Goal: Information Seeking & Learning: Learn about a topic

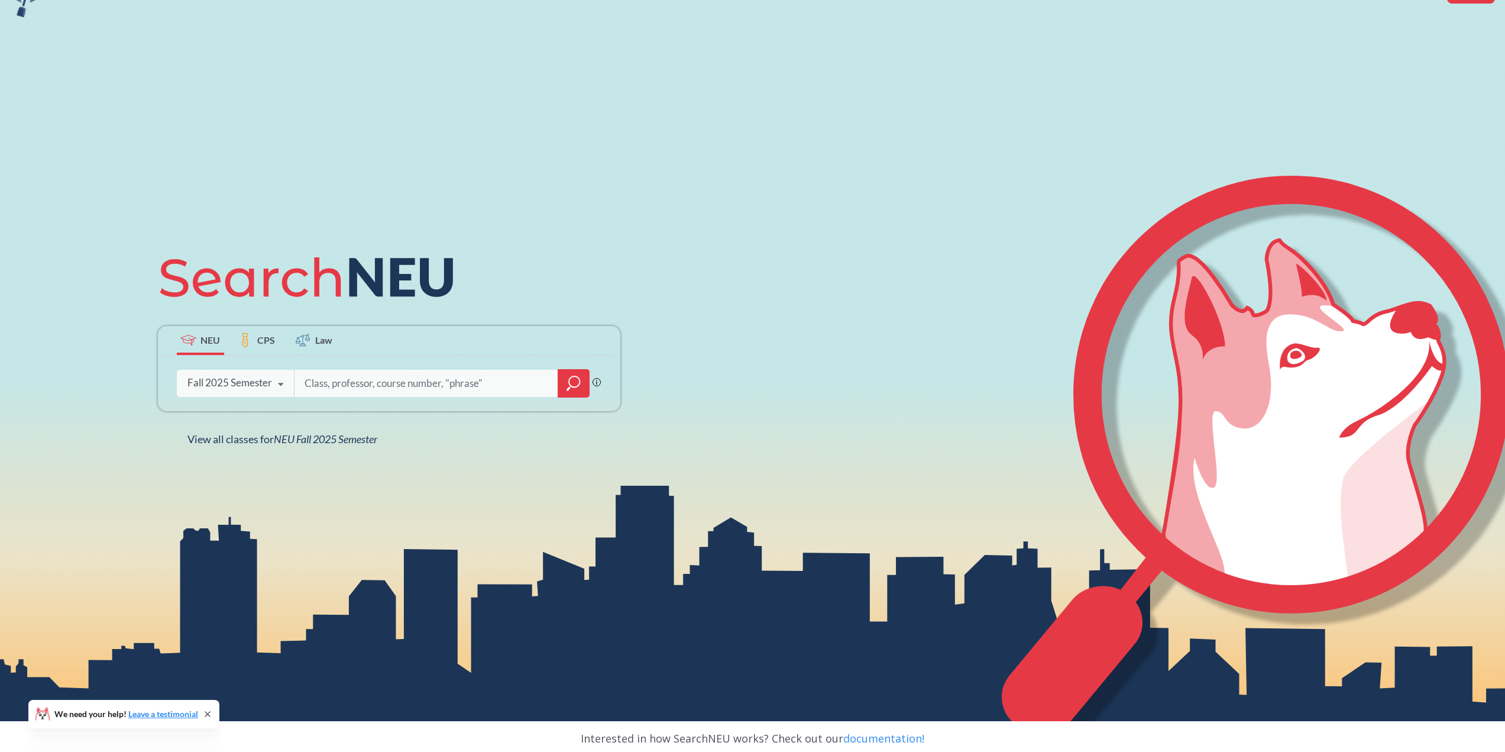
scroll to position [177, 0]
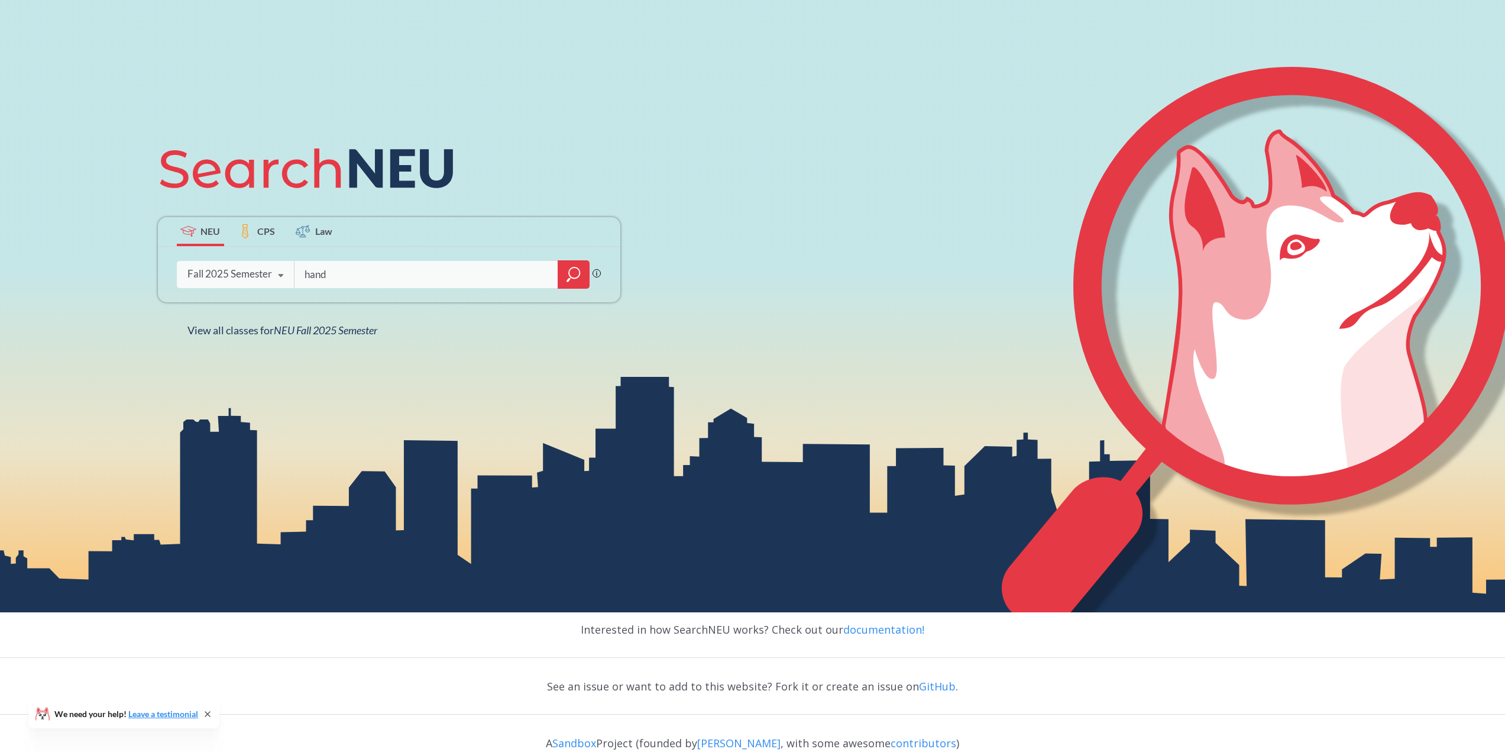
type input "hand"
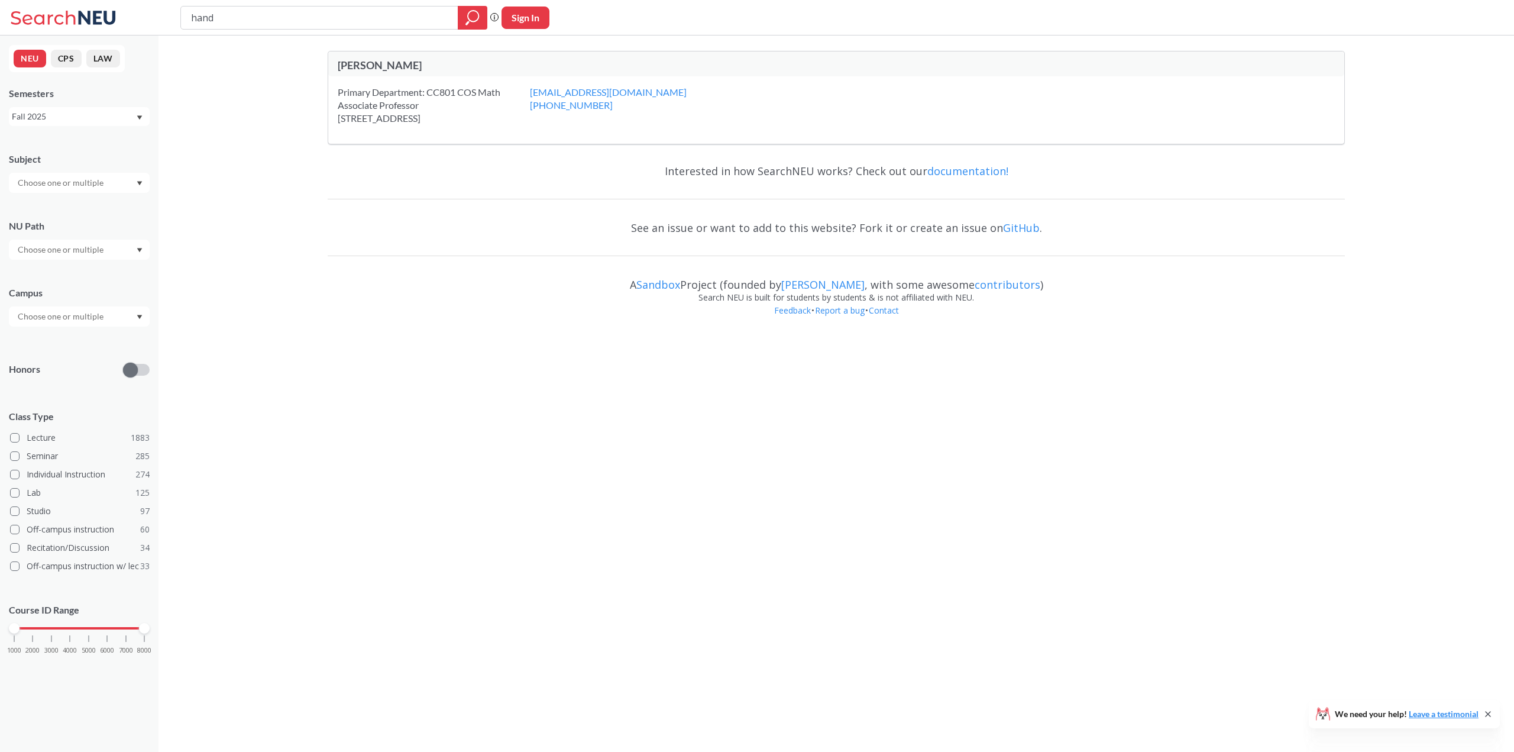
click at [231, 21] on input "hand" at bounding box center [320, 18] width 260 height 20
click at [131, 176] on div at bounding box center [79, 183] width 141 height 20
click at [96, 141] on div "Subject" at bounding box center [79, 167] width 141 height 52
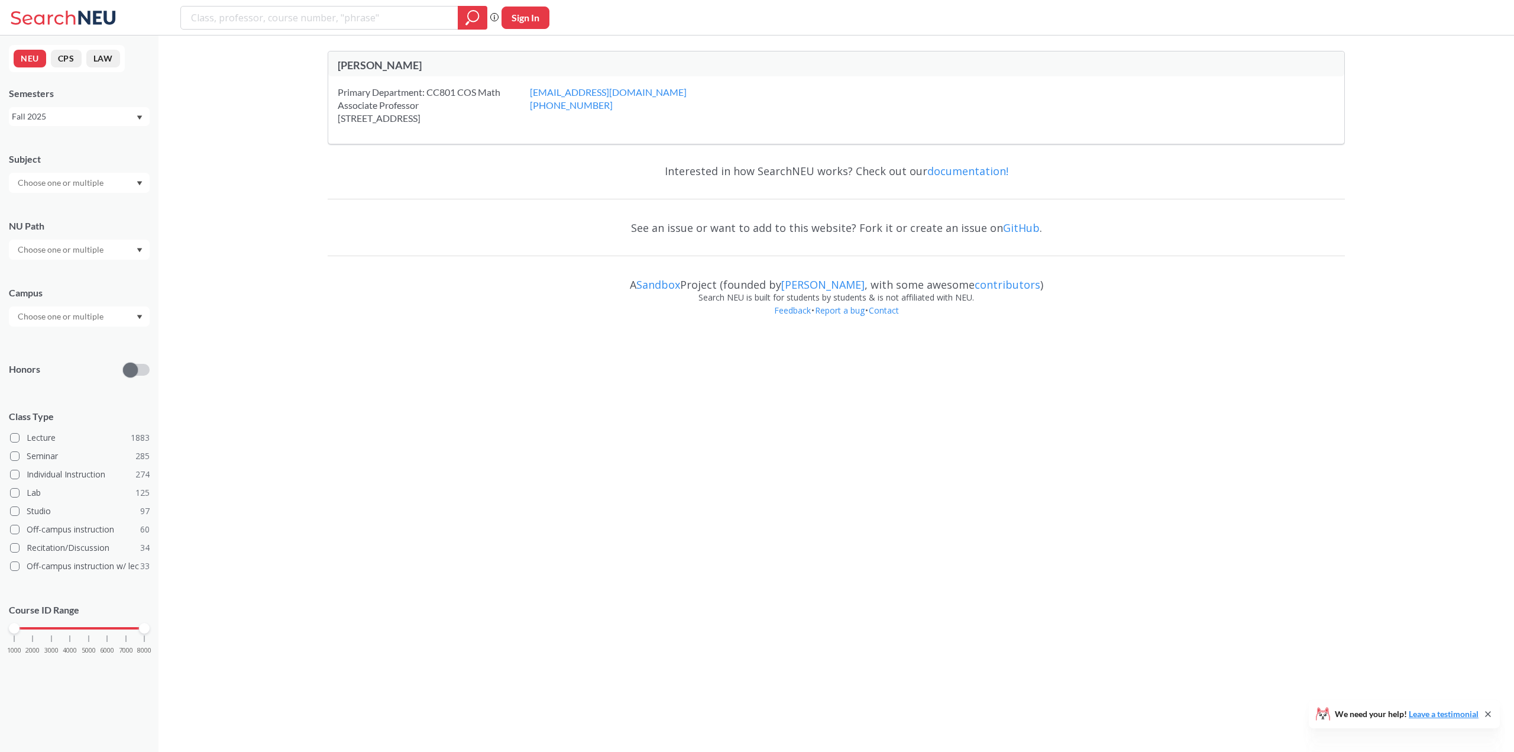
click at [109, 321] on div at bounding box center [79, 316] width 141 height 20
click at [99, 340] on div "[GEOGRAPHIC_DATA] ( 2037 )" at bounding box center [82, 342] width 134 height 13
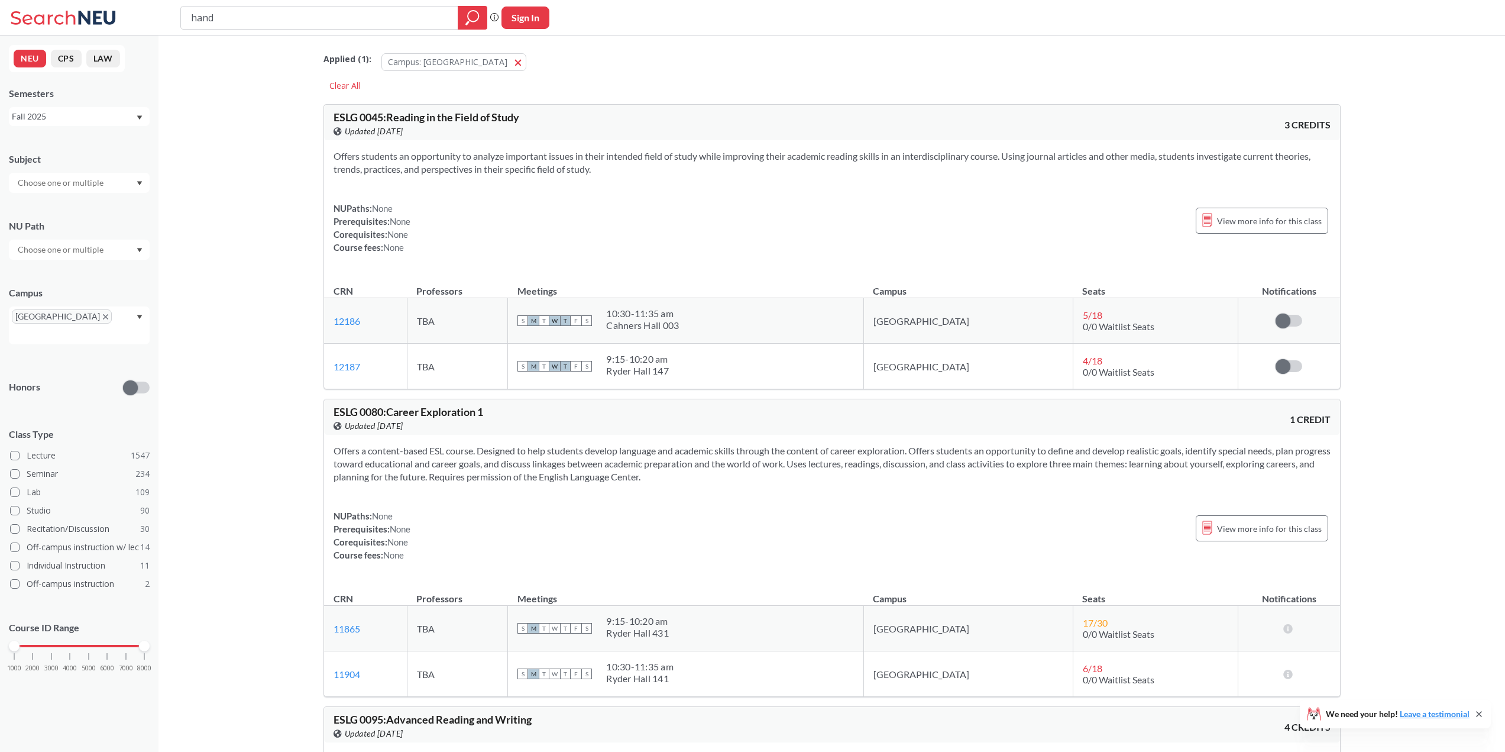
click at [70, 184] on input "text" at bounding box center [61, 183] width 99 height 14
click at [64, 199] on div "CS ( 80 )" at bounding box center [82, 203] width 134 height 13
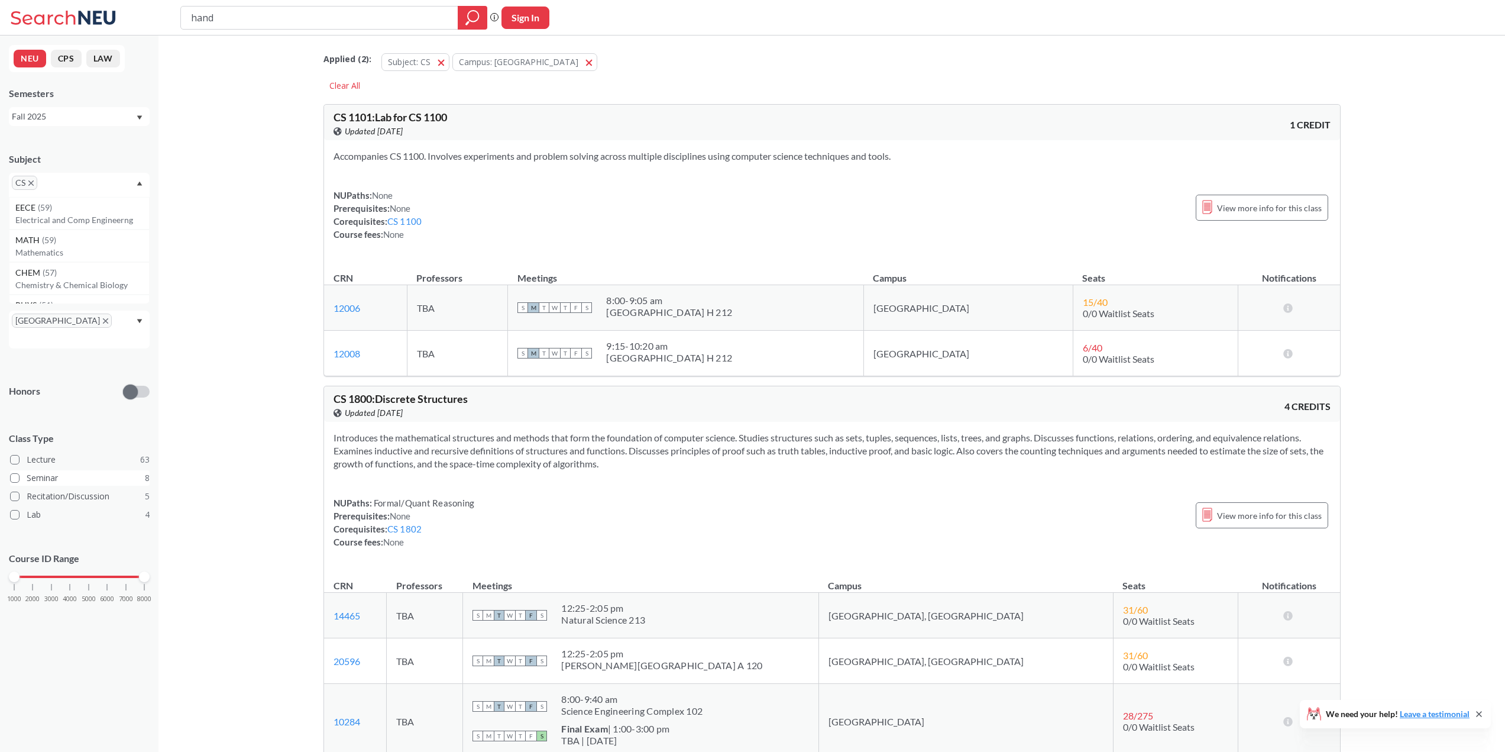
click at [47, 470] on label "Seminar 8" at bounding box center [80, 477] width 140 height 15
click at [36, 471] on input "Seminar 8" at bounding box center [31, 475] width 9 height 9
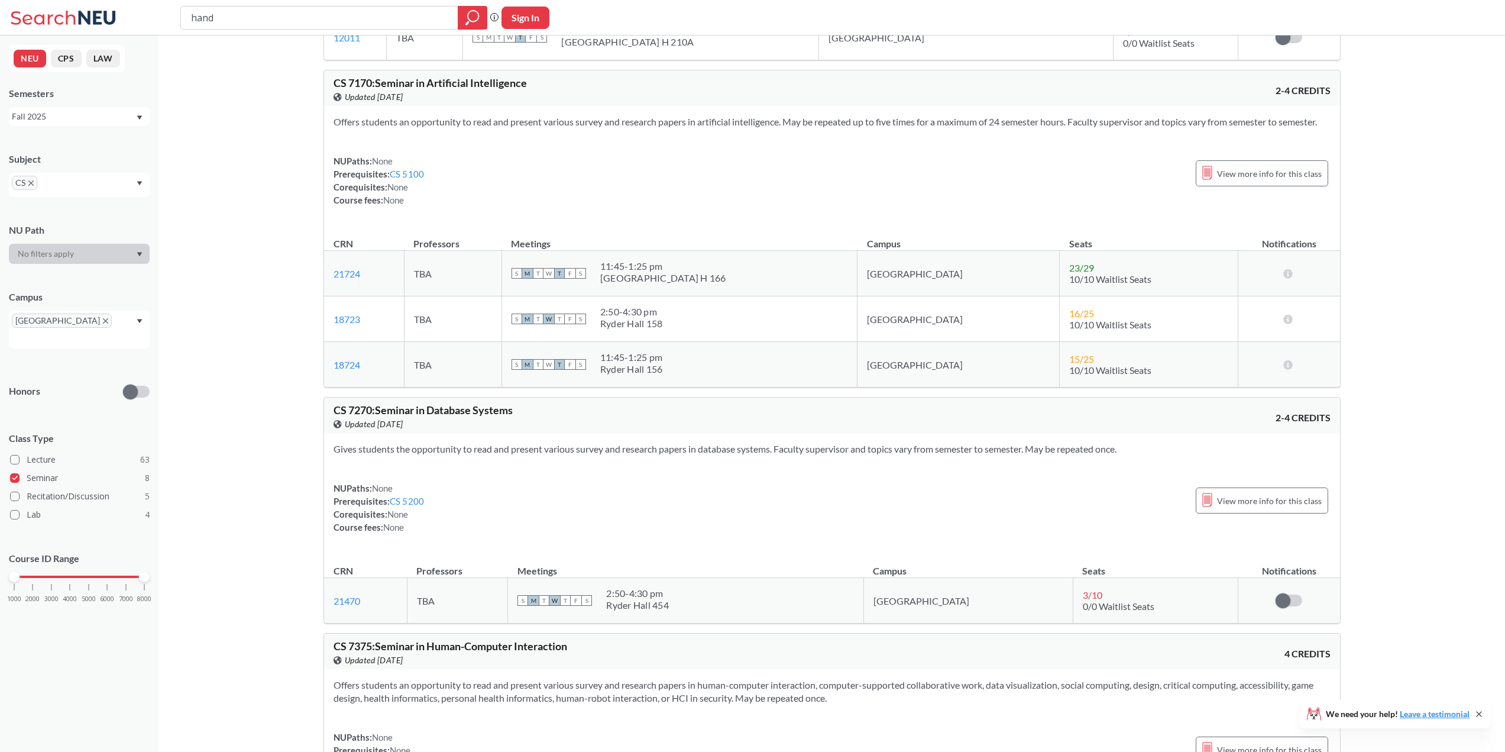
scroll to position [710, 0]
click at [1278, 182] on span "View more info for this class" at bounding box center [1269, 174] width 105 height 15
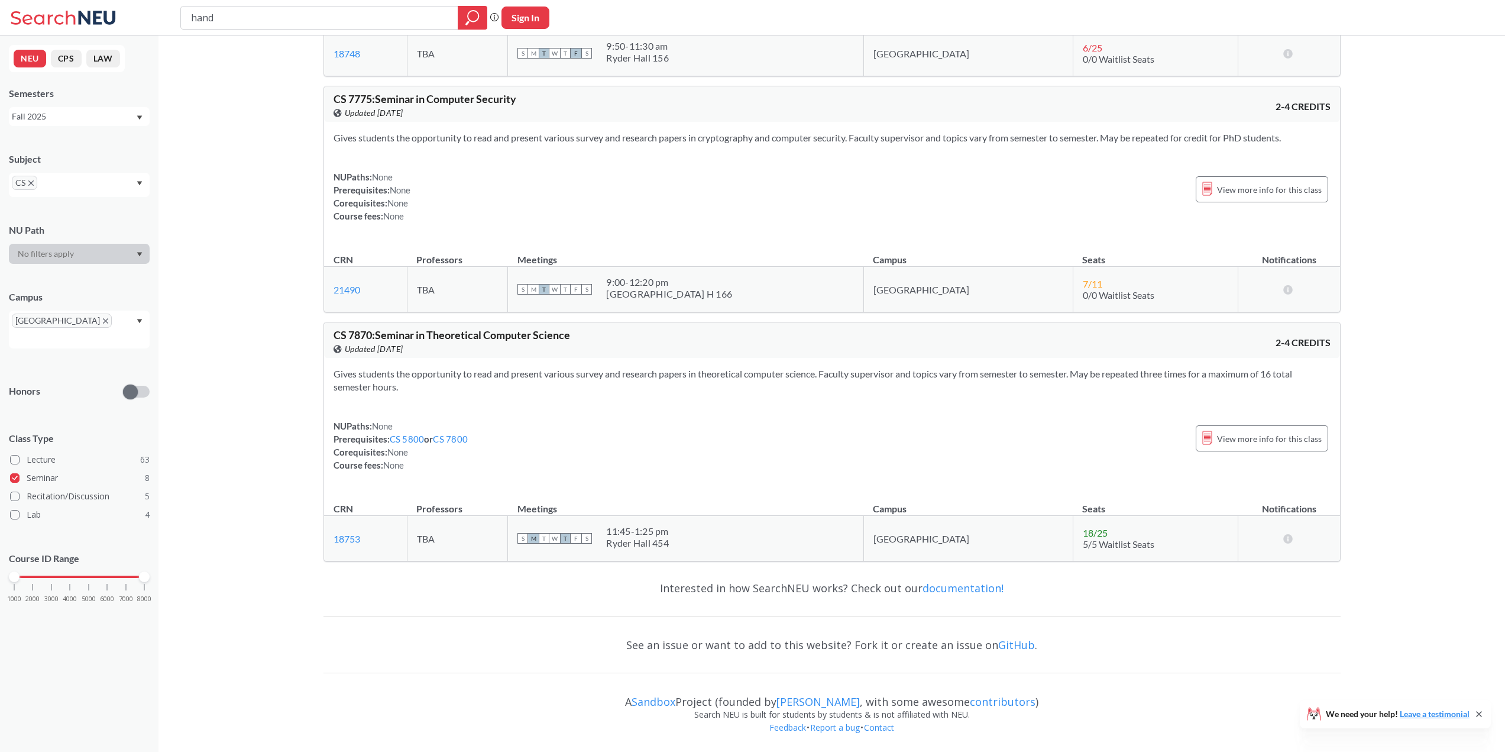
scroll to position [1859, 0]
click at [23, 452] on label "Lecture 63" at bounding box center [80, 459] width 140 height 15
click at [27, 453] on input "Lecture 63" at bounding box center [31, 457] width 9 height 9
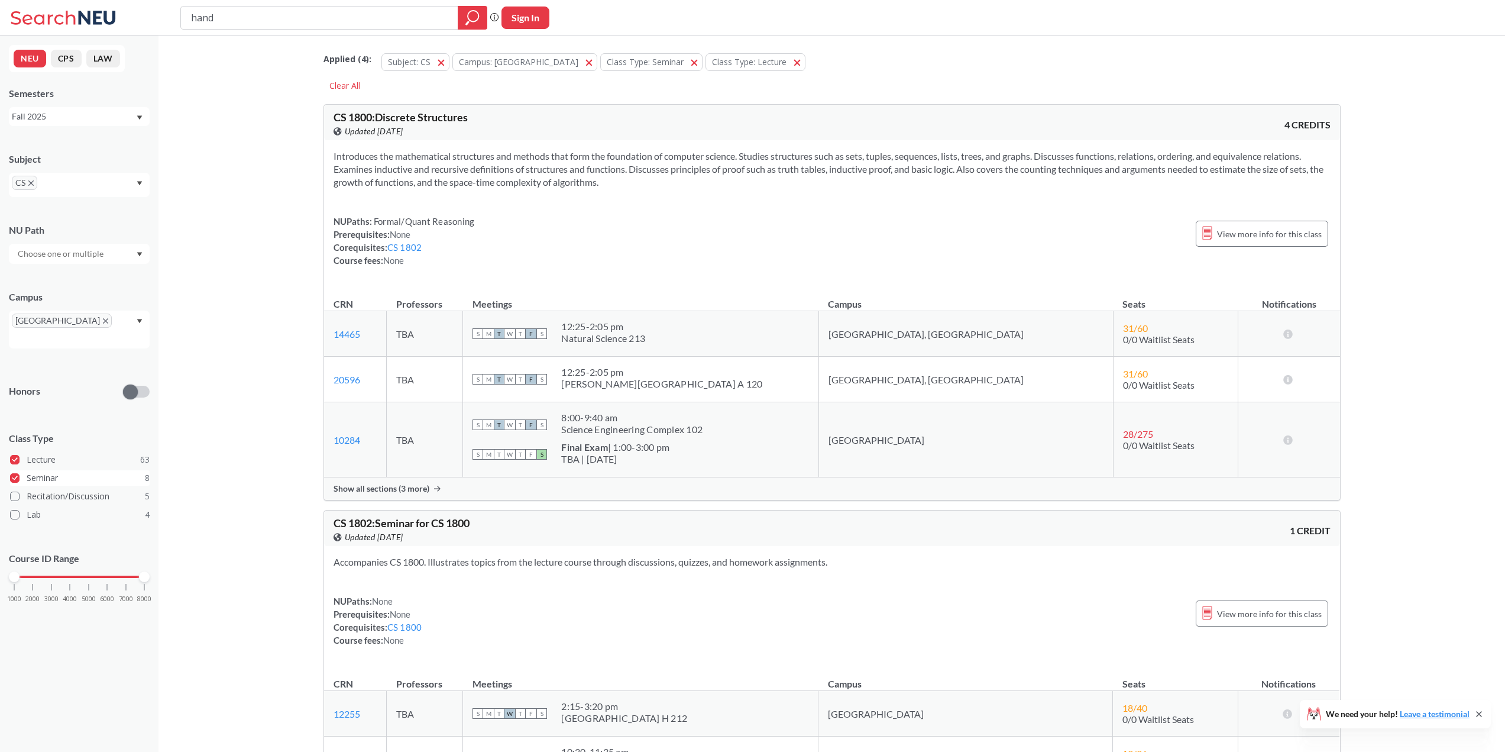
click at [21, 470] on label "Seminar 8" at bounding box center [80, 477] width 140 height 15
click at [27, 471] on input "Seminar 8" at bounding box center [31, 475] width 9 height 9
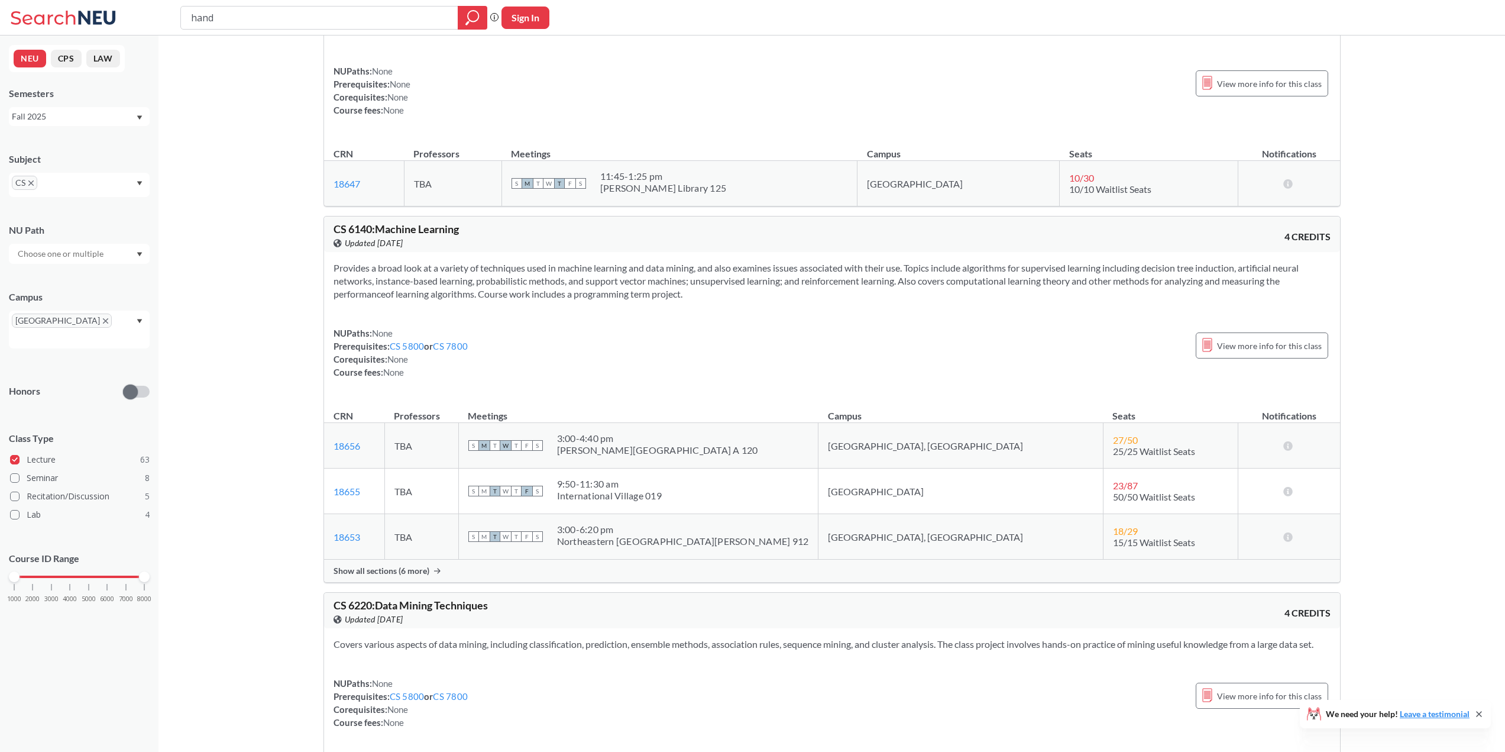
scroll to position [15316, 0]
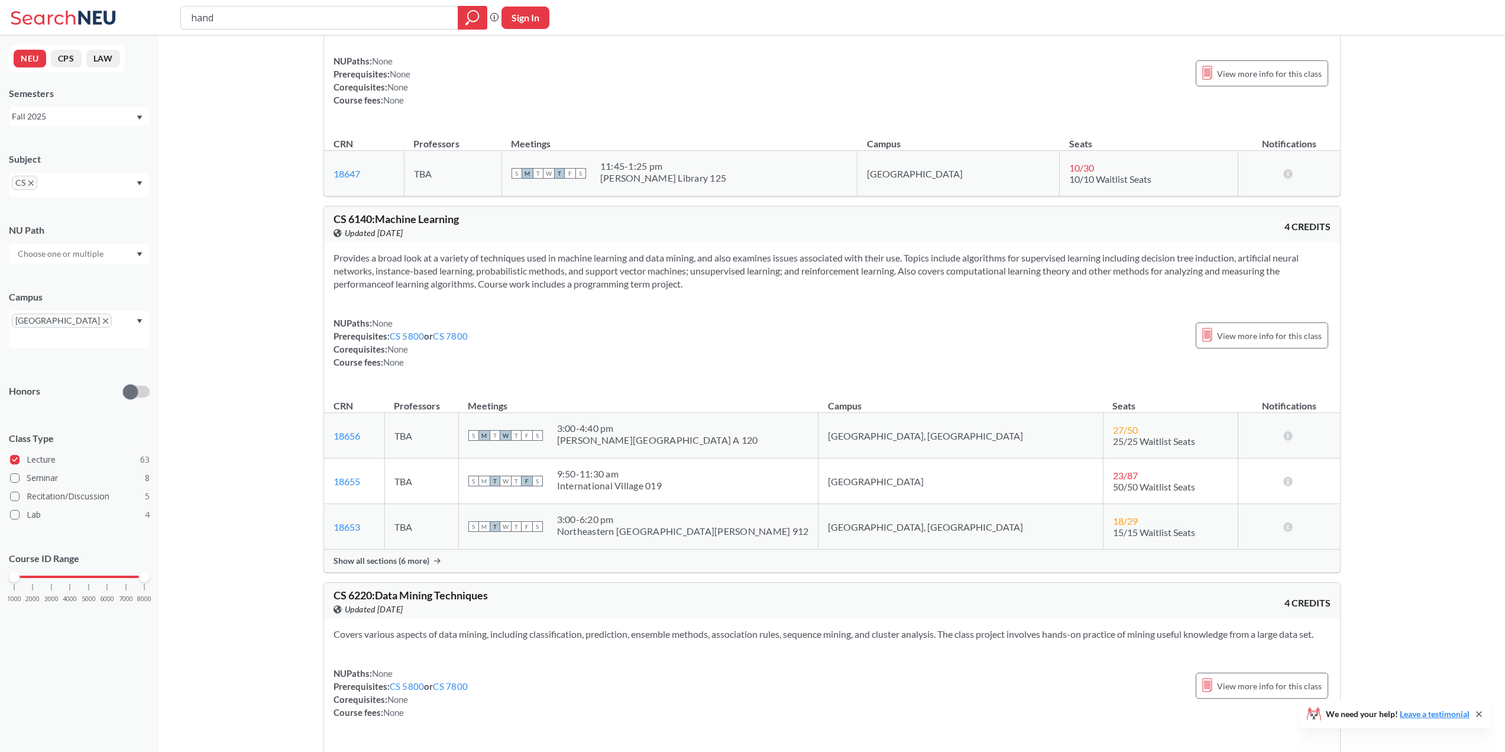
drag, startPoint x: 1252, startPoint y: 383, endPoint x: 1070, endPoint y: 370, distance: 182.6
click at [1068, 368] on div "NUPaths: None Prerequisites: CS 5800 or CS 7800 Corequisites: None Course fees:…" at bounding box center [832, 342] width 997 height 52
drag, startPoint x: 1247, startPoint y: 375, endPoint x: 1099, endPoint y: 377, distance: 148.4
click at [1099, 368] on div "NUPaths: None Prerequisites: CS 5800 or CS 7800 Corequisites: None Course fees:…" at bounding box center [832, 342] width 997 height 52
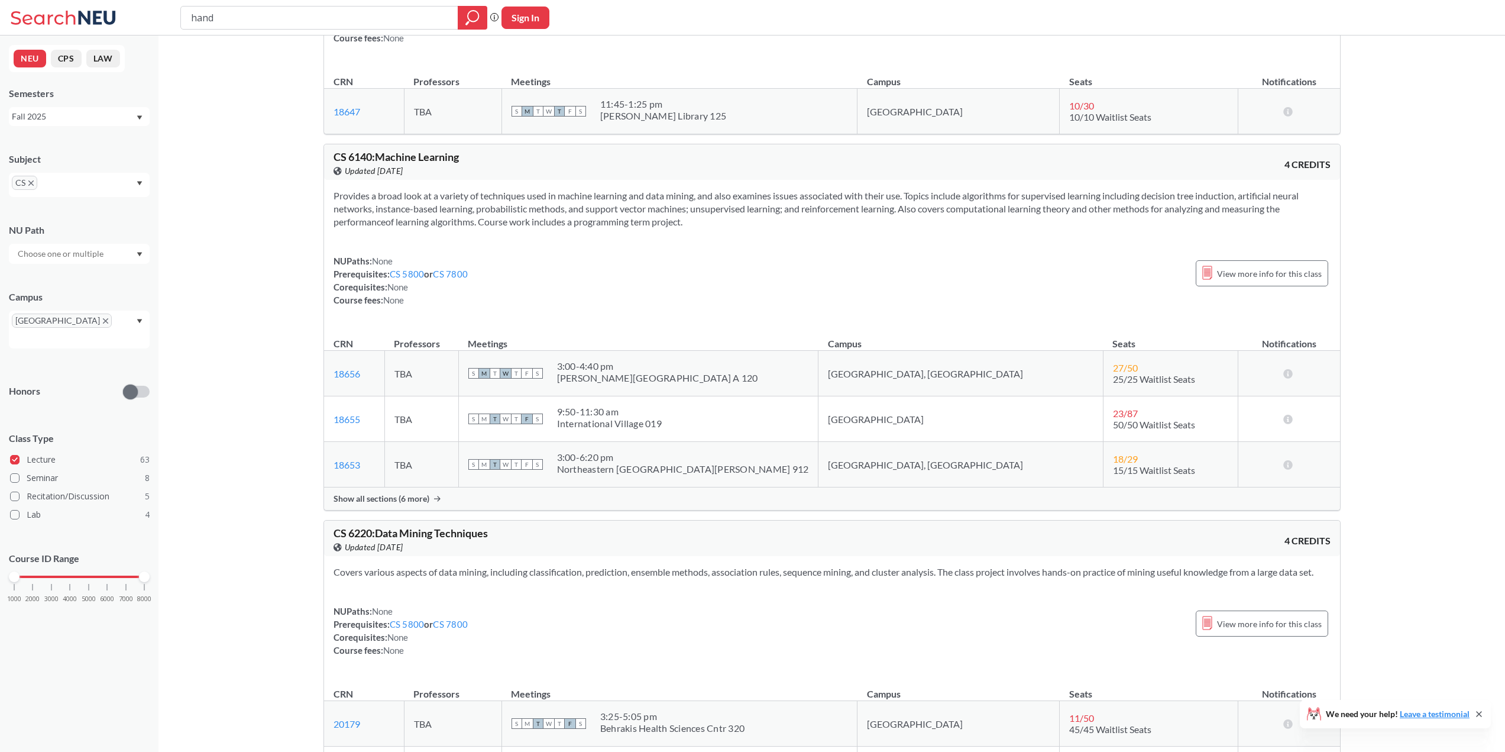
scroll to position [15434, 0]
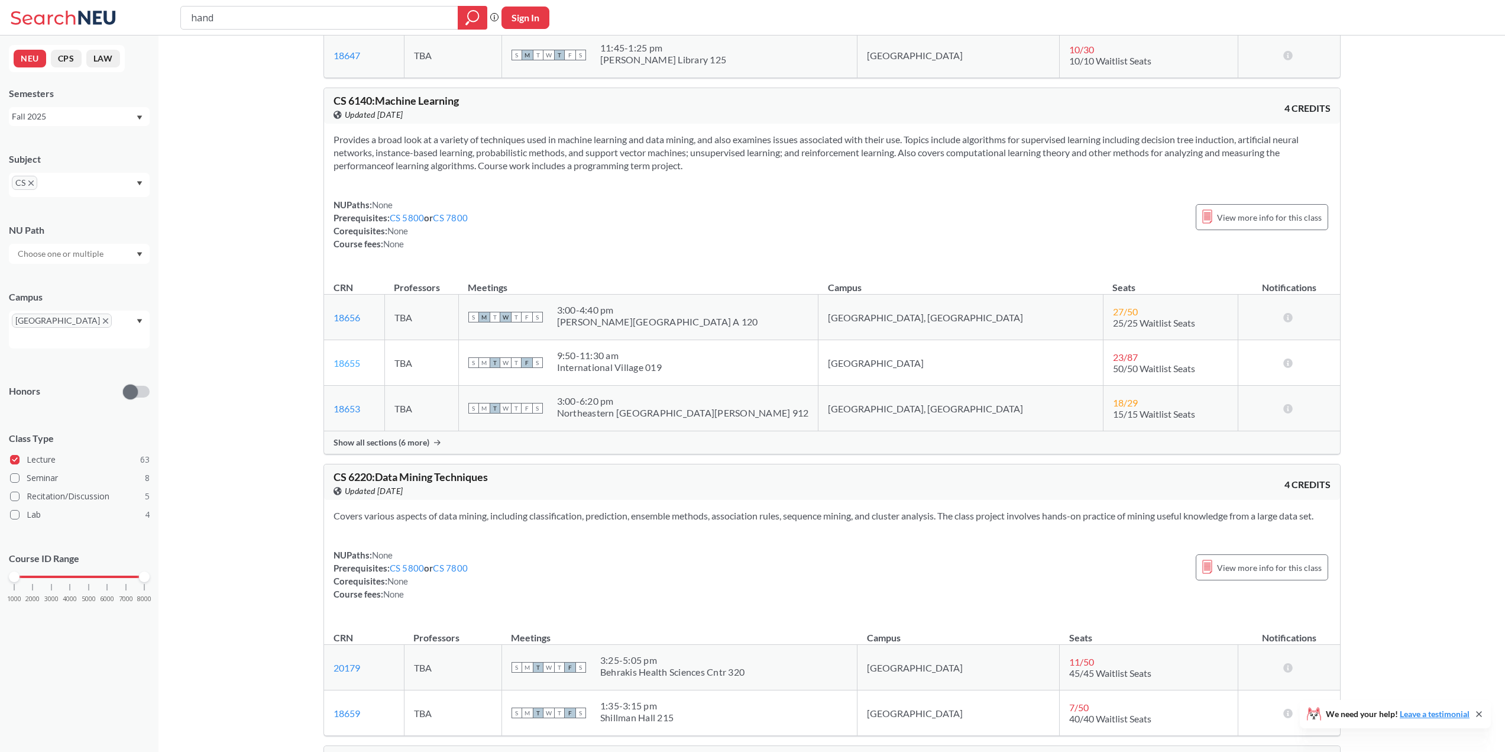
click at [352, 368] on link "18655" at bounding box center [347, 362] width 27 height 11
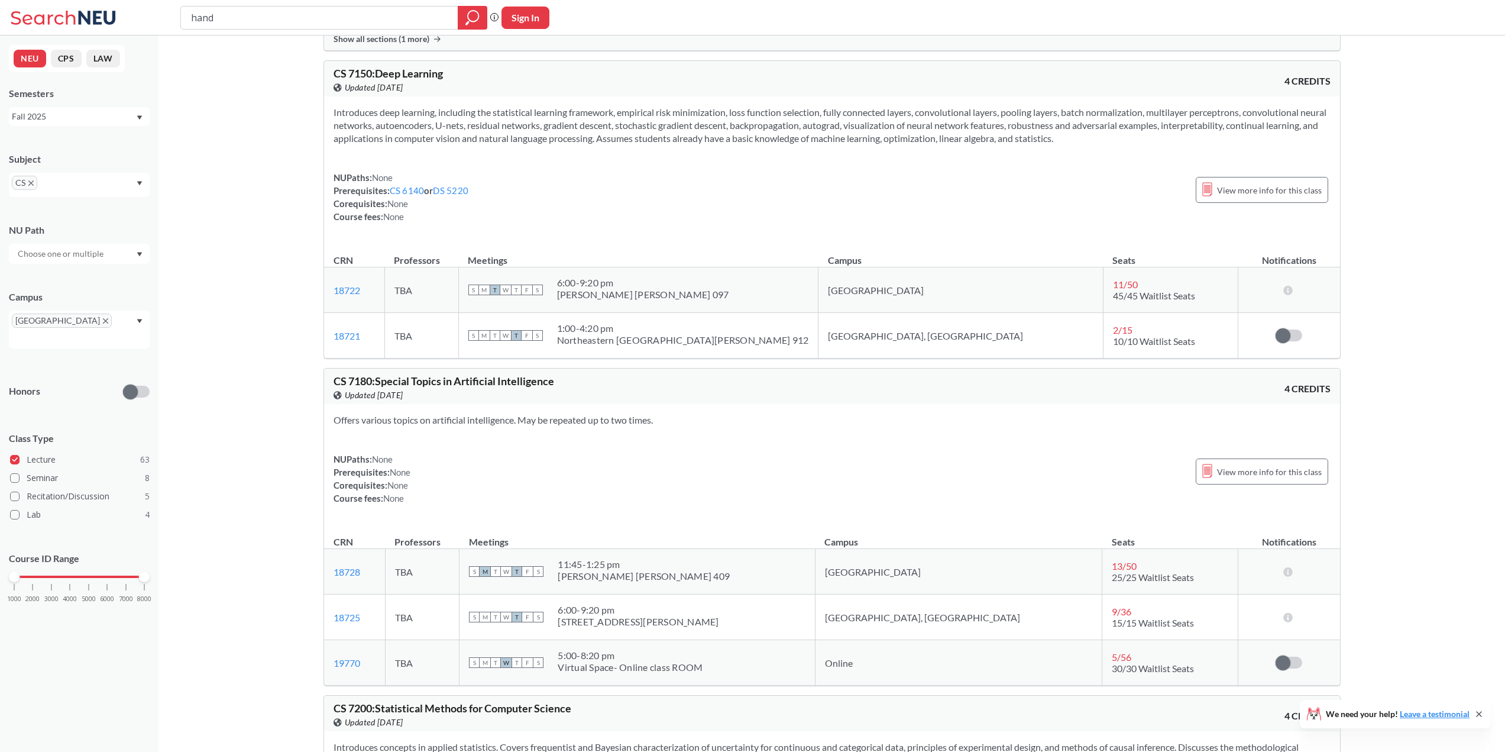
scroll to position [17445, 0]
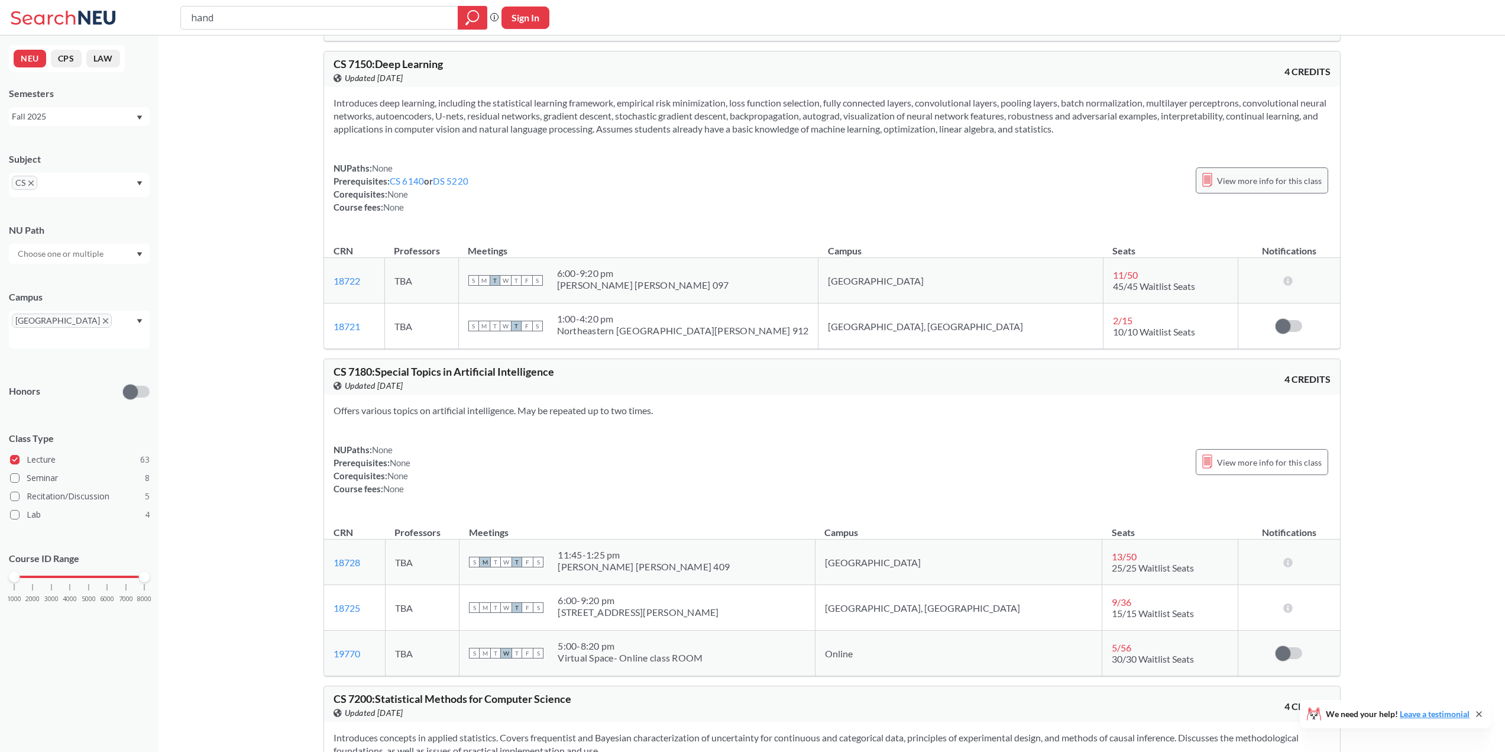
click at [1280, 188] on span "View more info for this class" at bounding box center [1269, 180] width 105 height 15
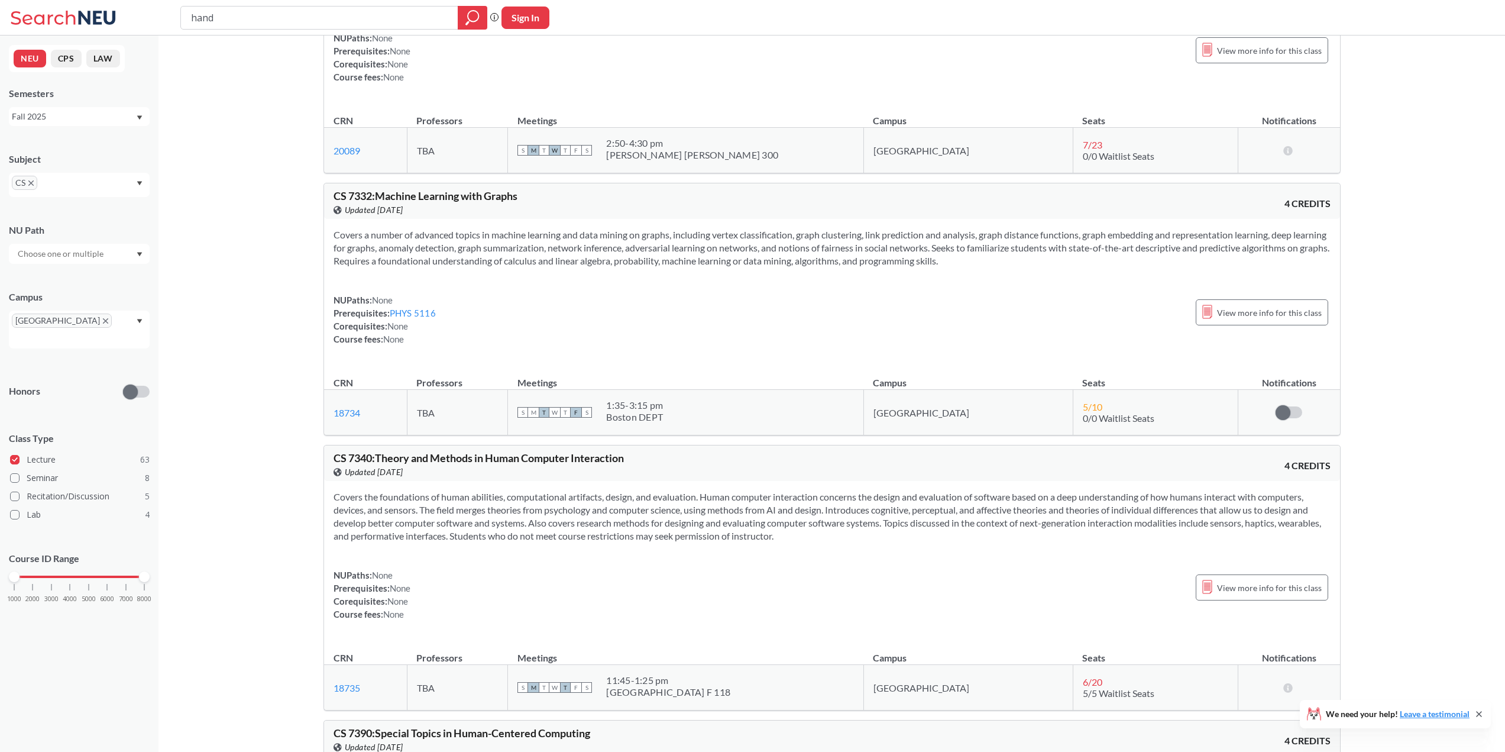
scroll to position [18748, 0]
